Goal: Information Seeking & Learning: Learn about a topic

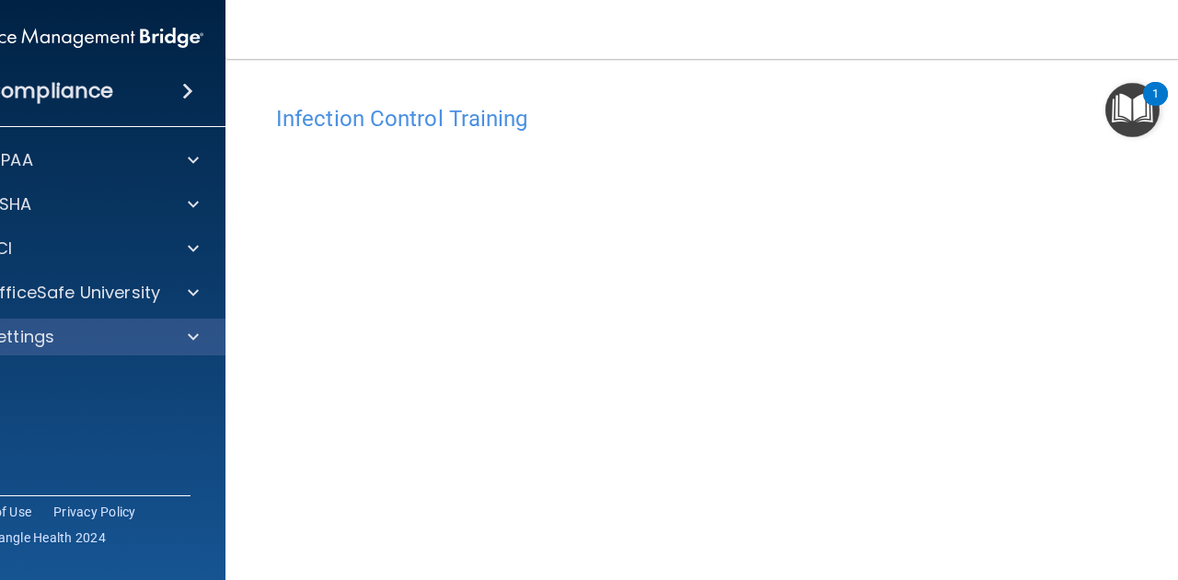
scroll to position [147, 0]
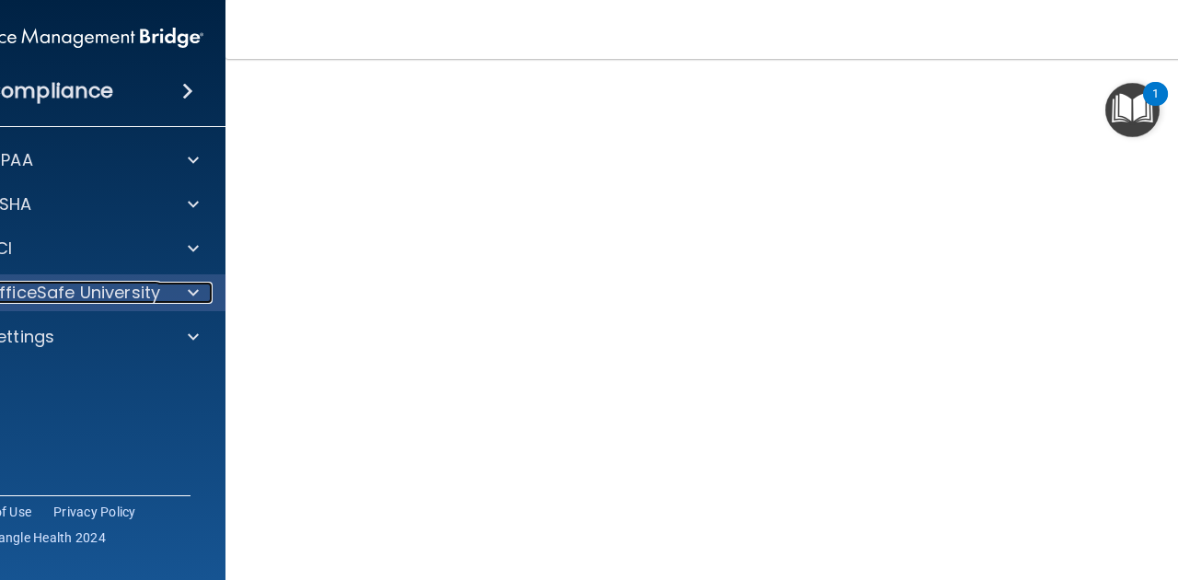
click at [189, 288] on span at bounding box center [193, 293] width 11 height 22
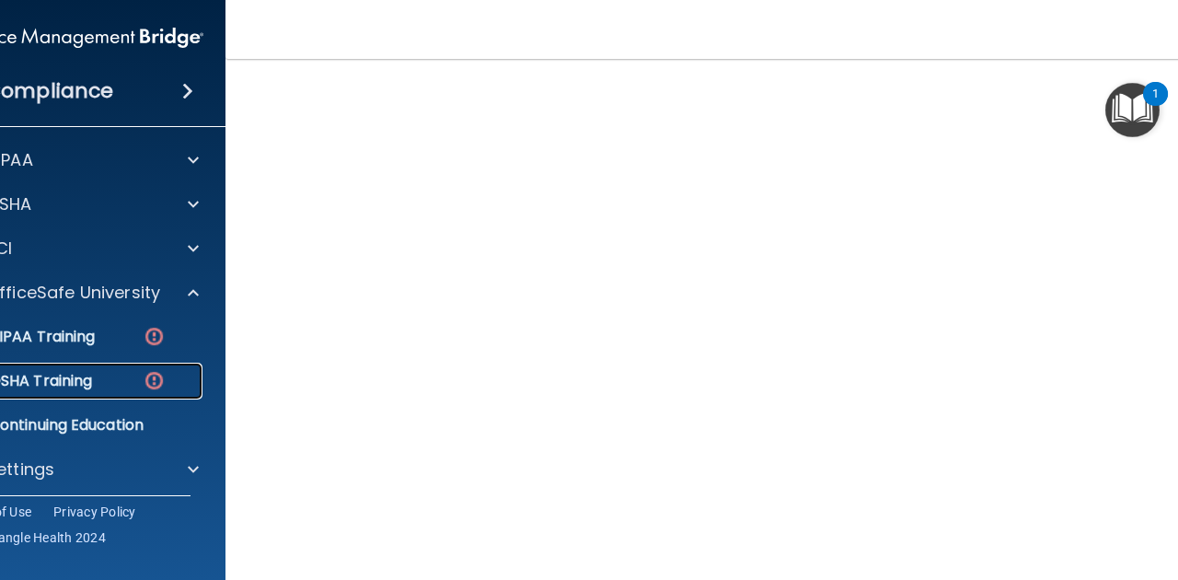
click at [70, 367] on link "OSHA Training" at bounding box center [58, 381] width 290 height 37
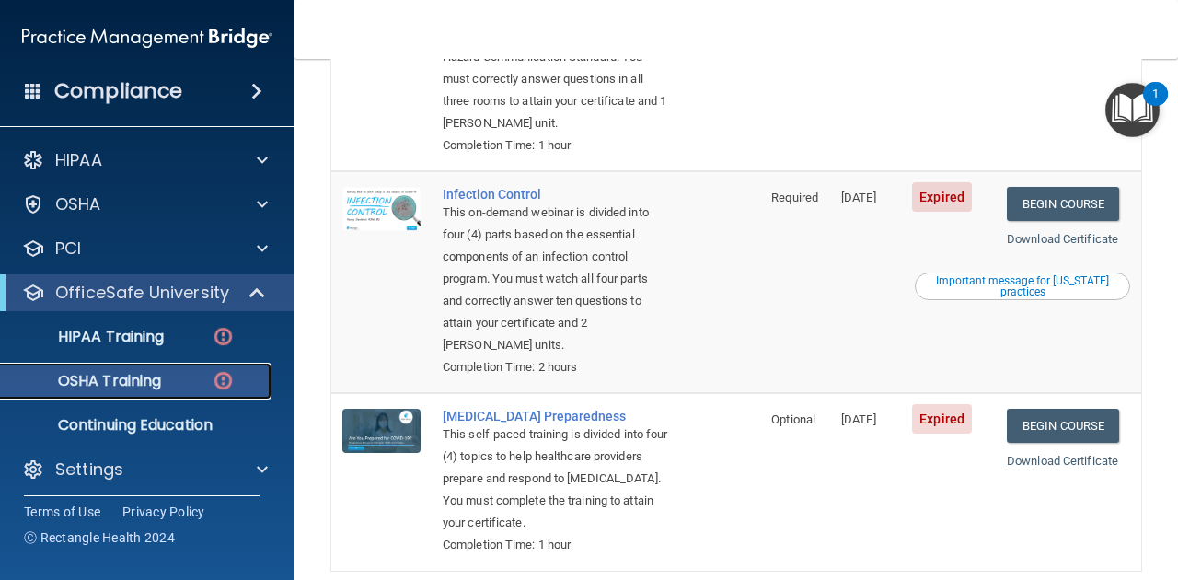
scroll to position [595, 0]
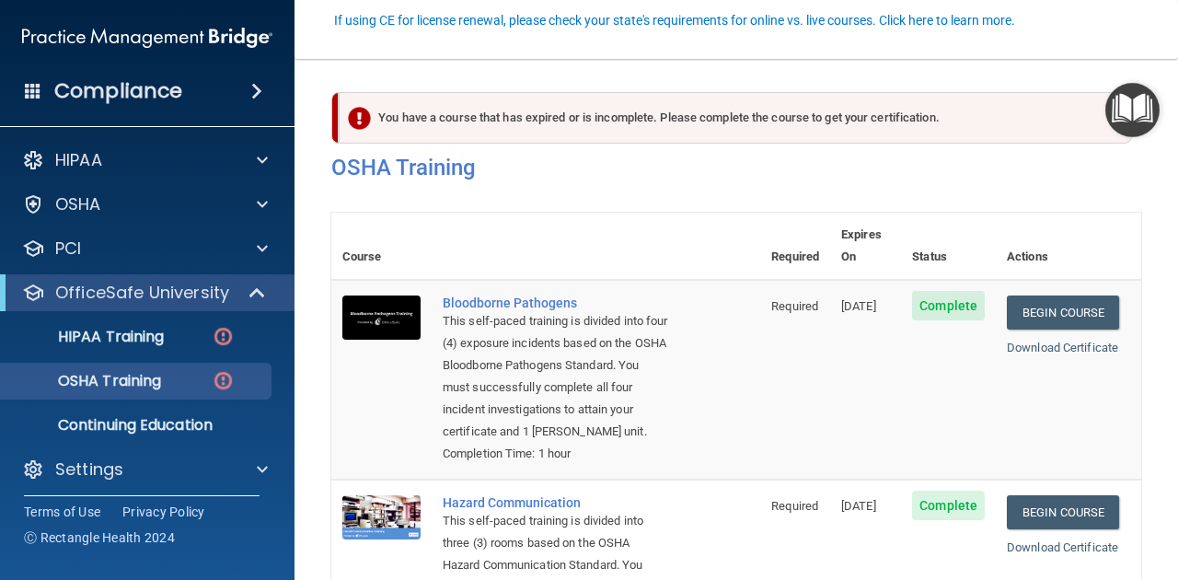
scroll to position [177, 0]
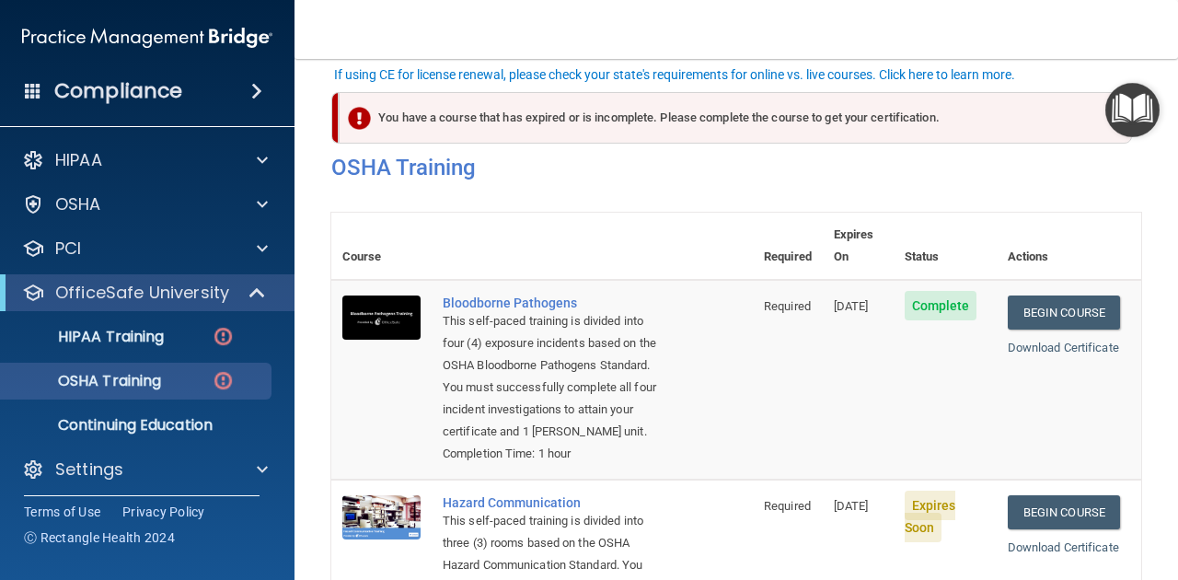
scroll to position [122, 0]
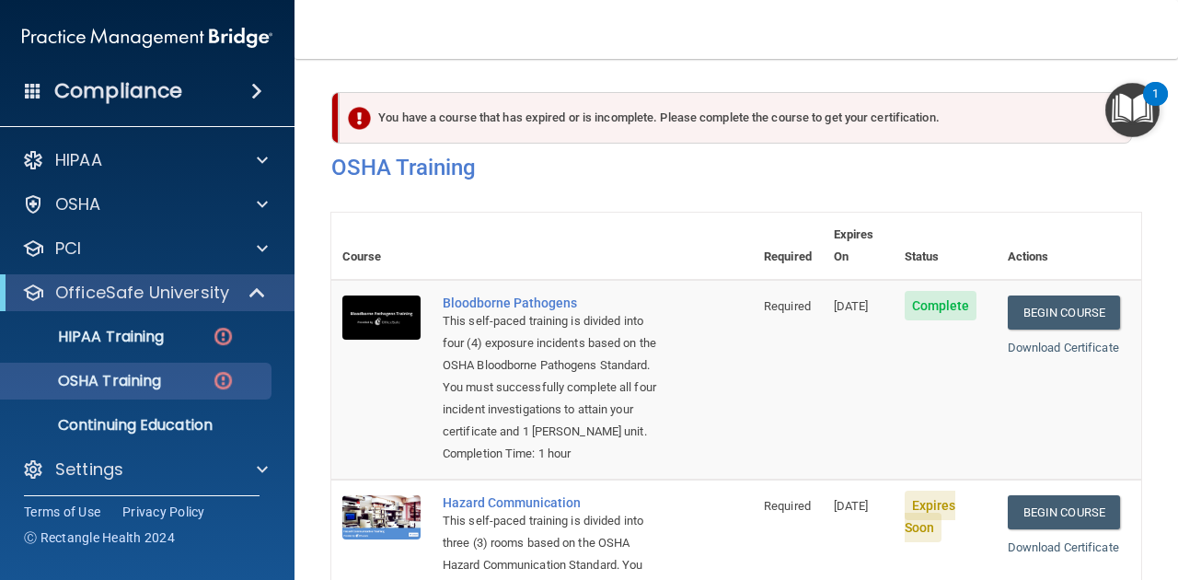
scroll to position [260, 0]
